Goal: Task Accomplishment & Management: Complete application form

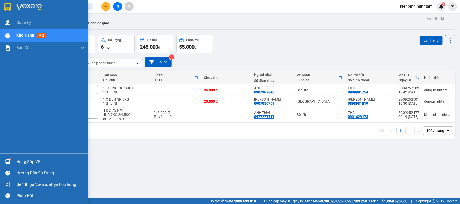
click at [23, 163] on div "Hàng sắp về" at bounding box center [50, 162] width 68 height 8
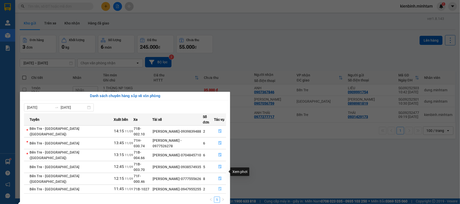
click at [218, 187] on icon "file-done" at bounding box center [220, 189] width 4 height 4
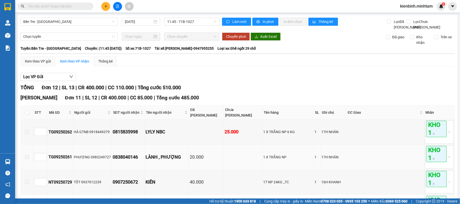
click at [29, 163] on td at bounding box center [27, 157] width 13 height 25
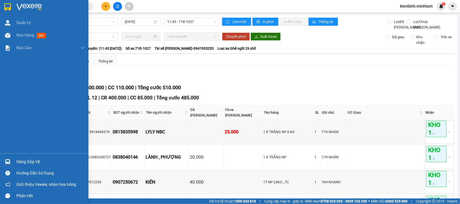
click at [29, 161] on div "Hàng sắp về" at bounding box center [50, 162] width 68 height 8
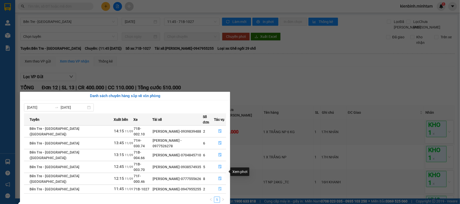
click at [219, 187] on icon "file-done" at bounding box center [220, 189] width 4 height 4
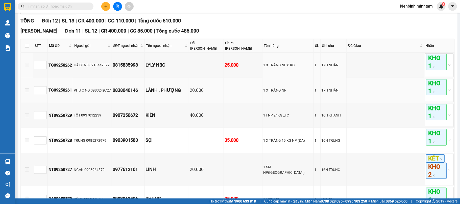
scroll to position [67, 0]
click at [28, 47] on input "checkbox" at bounding box center [27, 45] width 4 height 4
checkbox input "true"
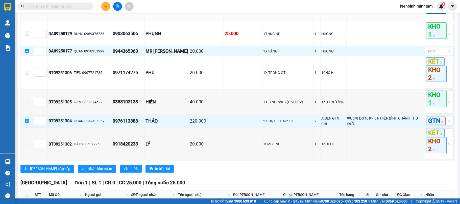
scroll to position [202, 0]
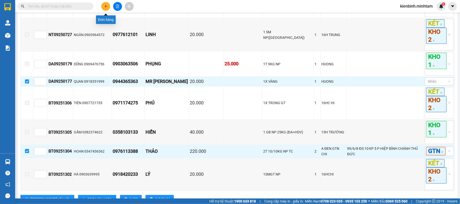
click at [108, 7] on button at bounding box center [105, 6] width 9 height 9
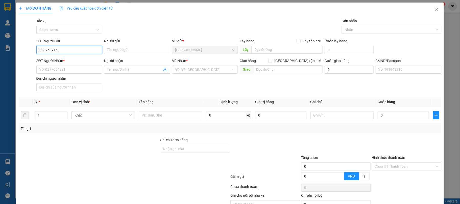
type input "0937507168"
click at [71, 61] on div "0937507168 - PHÁT ĐẠT" at bounding box center [68, 61] width 59 height 6
type input "PHÁT ĐẠT"
type input "0914293779"
type input "VĨNH PHÁT"
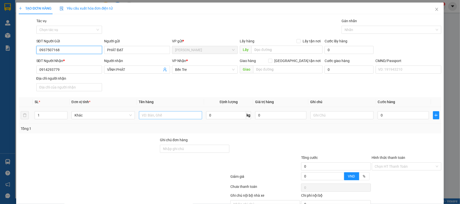
type input "0937507168"
click at [143, 116] on input "text" at bounding box center [170, 115] width 63 height 8
type input "1 K THÙNG NP 6KG"
click at [312, 114] on input "text" at bounding box center [341, 115] width 63 height 8
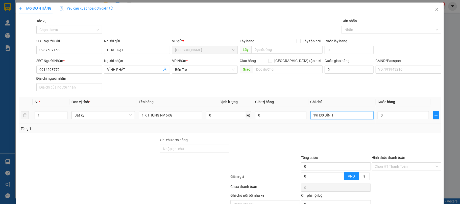
type input "19H30 BÌNH"
click at [401, 123] on td "0" at bounding box center [403, 115] width 55 height 17
click at [385, 117] on input "0" at bounding box center [403, 115] width 51 height 8
type input "2"
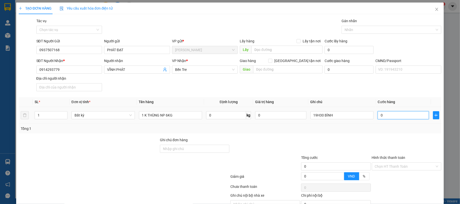
type input "2"
type input "25"
type input "25.000"
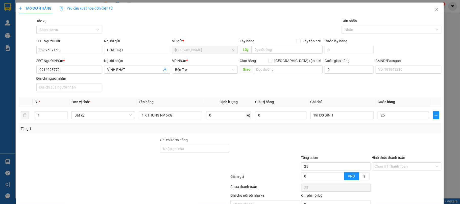
type input "25.000"
click at [374, 132] on div "Tổng: 1" at bounding box center [230, 129] width 419 height 6
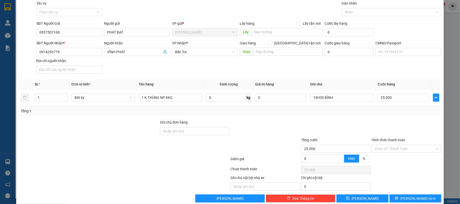
scroll to position [27, 0]
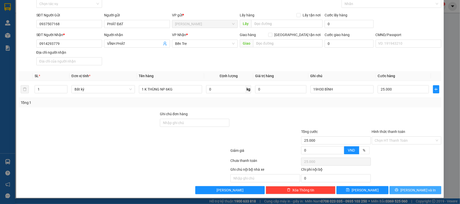
click at [393, 186] on button "[PERSON_NAME] và In" at bounding box center [416, 190] width 52 height 8
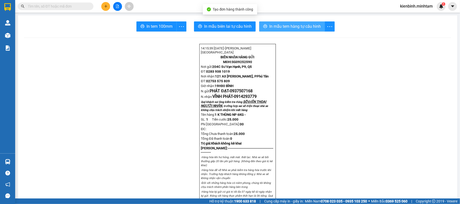
click at [281, 27] on span "In mẫu tem hàng tự cấu hình" at bounding box center [295, 26] width 52 height 6
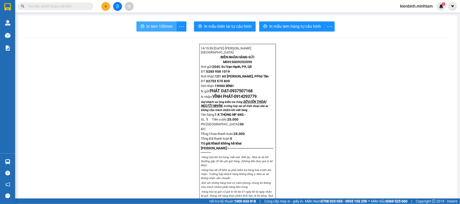
click at [161, 26] on span "In tem 100mm" at bounding box center [160, 26] width 26 height 6
click at [107, 4] on button at bounding box center [105, 6] width 9 height 9
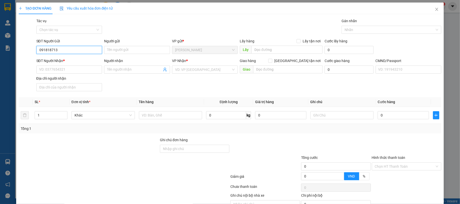
type input "0918187130"
click at [67, 60] on div "0918187130 - PHÚC" at bounding box center [68, 61] width 59 height 6
type input "PHÚC"
type input "0909113950"
type input "PHÁT"
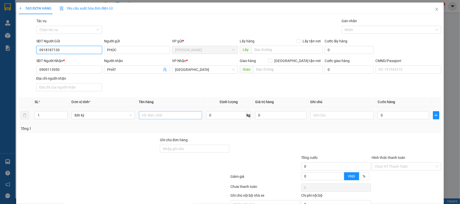
type input "0918187130"
click at [150, 117] on input "text" at bounding box center [170, 115] width 63 height 8
type input "1 THÙNG NP NHỎ 2KG"
click at [322, 119] on input "text" at bounding box center [341, 115] width 63 height 8
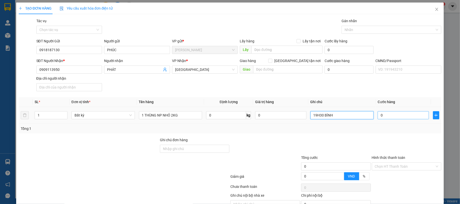
type input "19H30 BÌNH"
click at [390, 117] on input "0" at bounding box center [403, 115] width 51 height 8
type input "2"
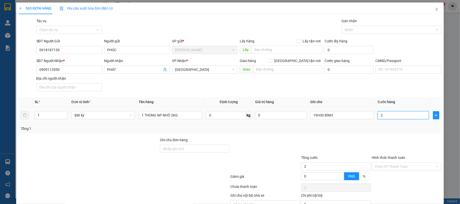
type input "20"
type input "20.000"
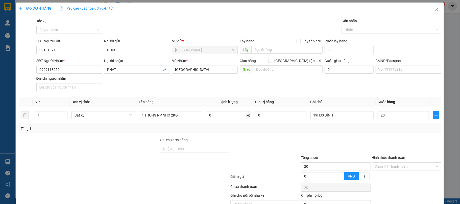
type input "20.000"
click at [377, 128] on div "Tổng: 1" at bounding box center [230, 129] width 419 height 6
click at [319, 117] on input "19H30 BÌNH" at bounding box center [341, 115] width 63 height 8
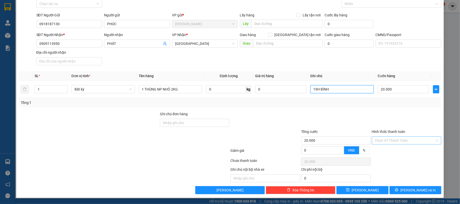
type input "19H BÌNH"
click at [395, 138] on input "Hình thức thanh toán" at bounding box center [405, 141] width 60 height 8
click at [390, 149] on div "Tại văn phòng" at bounding box center [402, 152] width 63 height 6
type input "0"
click at [411, 189] on span "[PERSON_NAME] và In" at bounding box center [417, 191] width 35 height 6
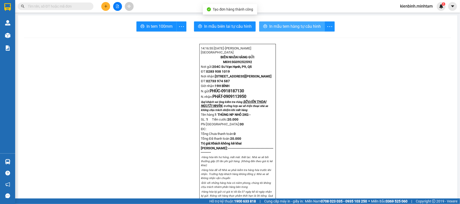
click at [293, 29] on span "In mẫu tem hàng tự cấu hình" at bounding box center [295, 26] width 52 height 6
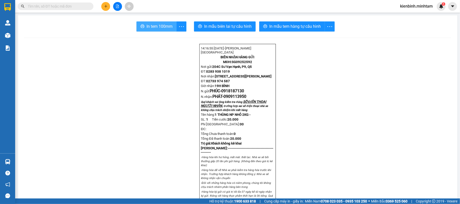
click at [158, 25] on span "In tem 100mm" at bounding box center [160, 26] width 26 height 6
click at [104, 6] on icon "plus" at bounding box center [106, 7] width 4 height 4
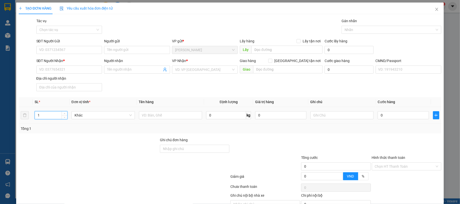
click at [44, 114] on input "1" at bounding box center [51, 116] width 32 height 8
type input "2"
click at [154, 117] on input "text" at bounding box center [170, 115] width 63 height 8
type input "2"
click at [311, 118] on input "text" at bounding box center [341, 115] width 63 height 8
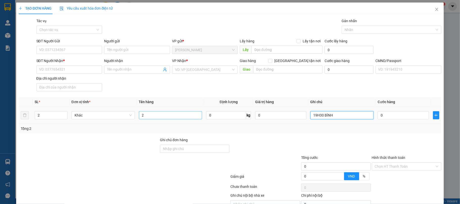
type input "19H30 BÌNH"
click at [144, 115] on input "2" at bounding box center [170, 115] width 63 height 8
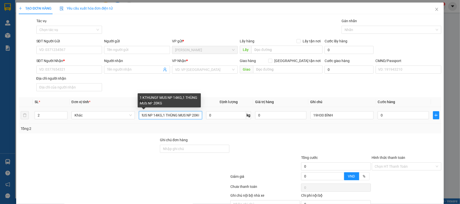
scroll to position [0, 24]
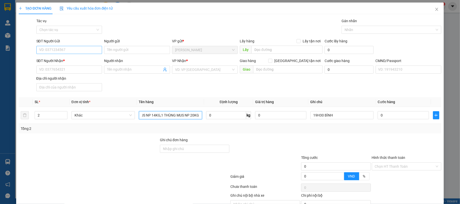
type input "1 KTHUNGF MUS NP 14KG,1 THÙNG MUS NP 20KG"
click at [55, 53] on input "SĐT Người Gửi" at bounding box center [69, 50] width 66 height 8
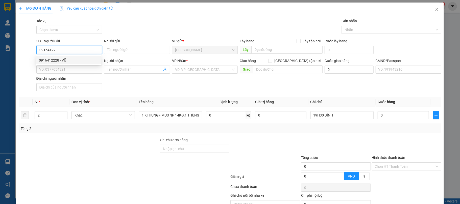
click at [64, 60] on div "0916412228 - VŨ" at bounding box center [68, 61] width 59 height 6
type input "0916412228"
type input "VŨ"
type input "0906775126"
type input "CHÂU LOAN"
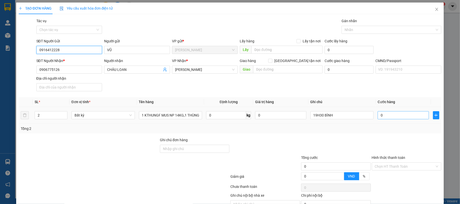
type input "0916412228"
click at [385, 118] on input "0" at bounding box center [403, 115] width 51 height 8
type input "7"
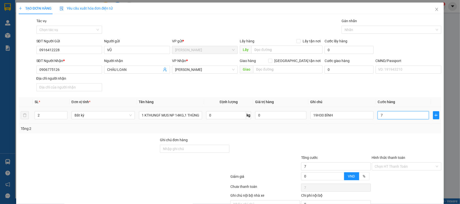
type input "70"
type input "70.000"
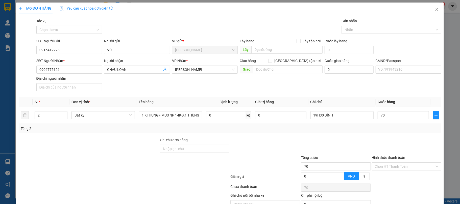
type input "70.000"
click at [382, 136] on div "Transit Pickup Surcharge Ids Transit Deliver Surcharge Ids Transit Deliver Surc…" at bounding box center [230, 119] width 423 height 202
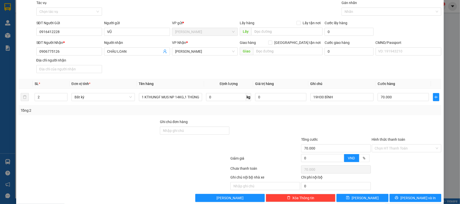
scroll to position [27, 0]
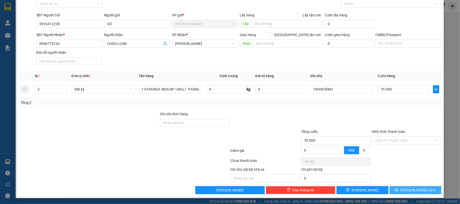
click at [399, 191] on button "[PERSON_NAME] và In" at bounding box center [416, 190] width 52 height 8
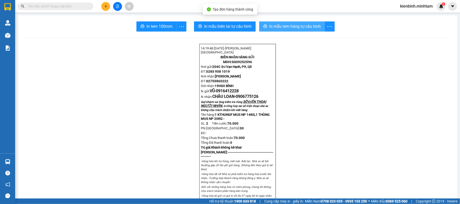
click at [286, 25] on span "In mẫu tem hàng tự cấu hình" at bounding box center [295, 26] width 52 height 6
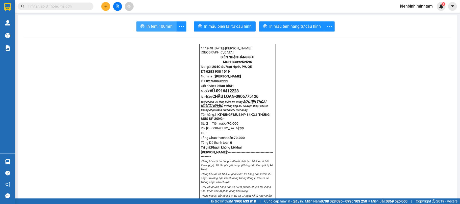
click at [159, 28] on span "In tem 100mm" at bounding box center [160, 26] width 26 height 6
click at [52, 8] on input "text" at bounding box center [58, 7] width 60 height 6
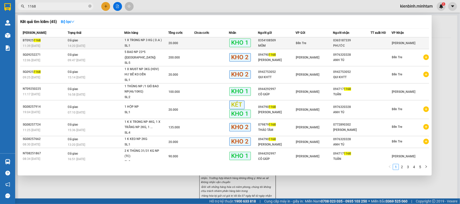
type input "1168"
click at [97, 41] on td "Đã giao 14:20 [DATE]" at bounding box center [95, 43] width 58 height 12
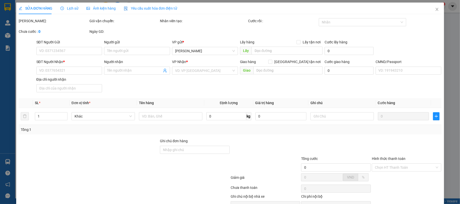
type input "0354108509"
type input "MÔM"
type input "0365187339"
type input "PHƯỚC"
type input "NHỜ NG LH"
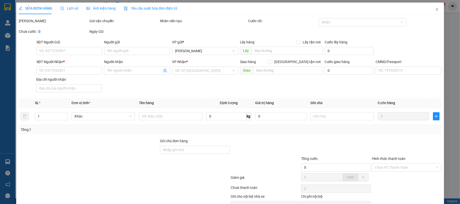
type input "20.000"
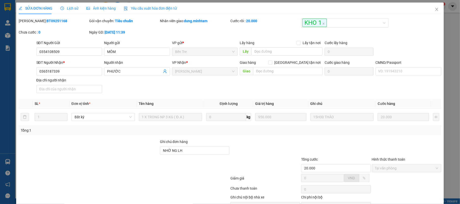
click at [70, 8] on span "Lịch sử" at bounding box center [69, 8] width 18 height 4
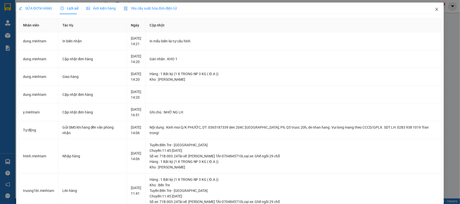
click at [434, 10] on span "Close" at bounding box center [437, 10] width 14 height 14
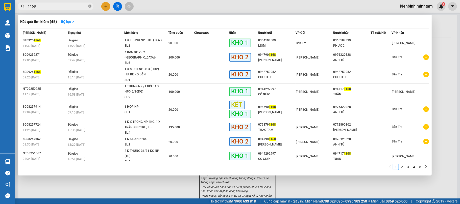
click at [90, 6] on icon "close-circle" at bounding box center [89, 6] width 3 height 3
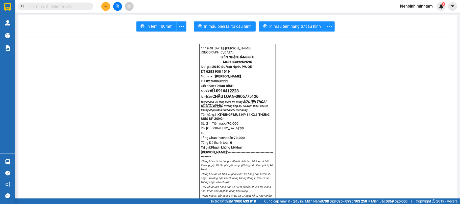
click at [42, 6] on input "text" at bounding box center [58, 7] width 60 height 6
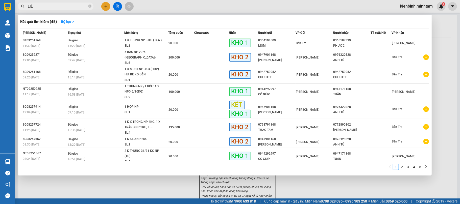
type input "LIÊU"
